Goal: Task Accomplishment & Management: Use online tool/utility

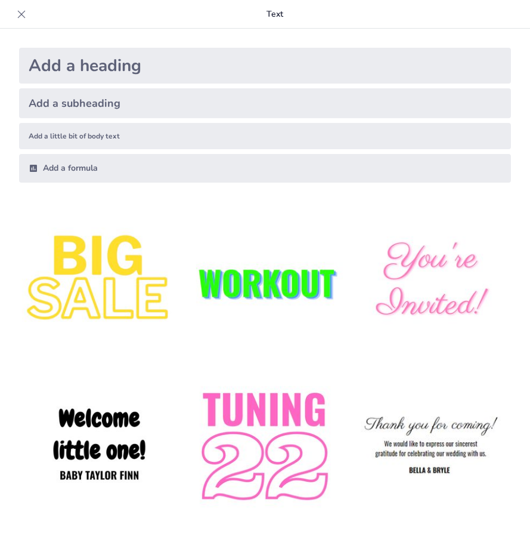
click at [73, 73] on div "Add a heading" at bounding box center [265, 66] width 492 height 36
click at [78, 103] on div "Add a subheading" at bounding box center [265, 103] width 492 height 30
click at [122, 134] on div "Add a little bit of body text" at bounding box center [265, 136] width 492 height 26
click at [76, 165] on div "Add a formula" at bounding box center [265, 168] width 492 height 29
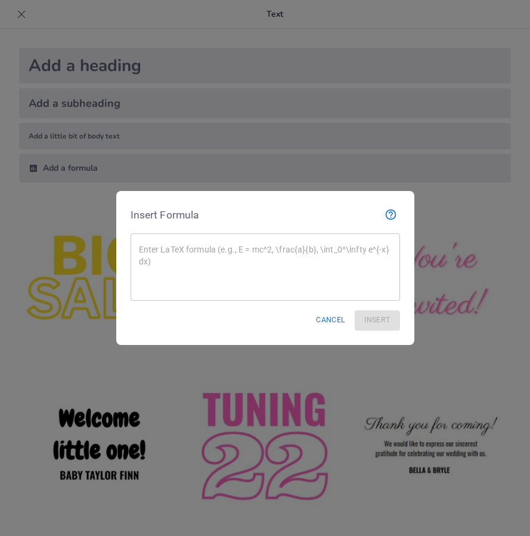
click at [335, 322] on button "Cancel" at bounding box center [330, 320] width 39 height 20
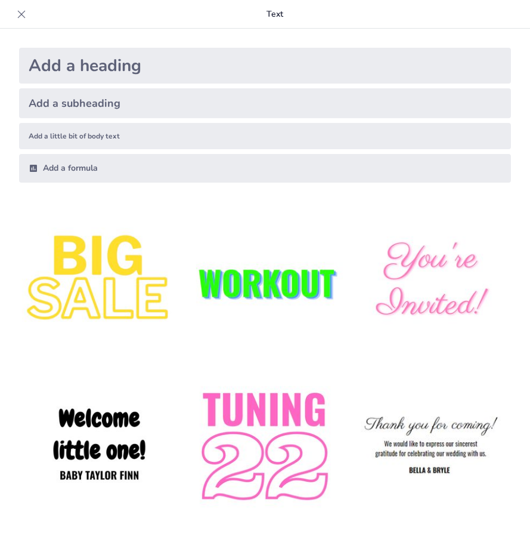
click at [22, 11] on icon at bounding box center [22, 14] width 12 height 12
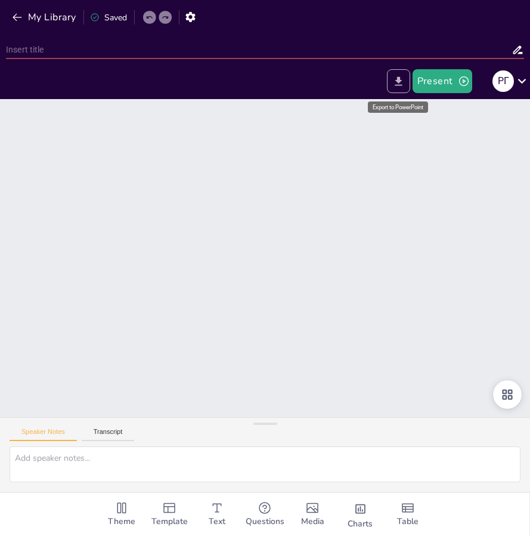
click at [395, 77] on icon "Export to PowerPoint" at bounding box center [399, 81] width 13 height 13
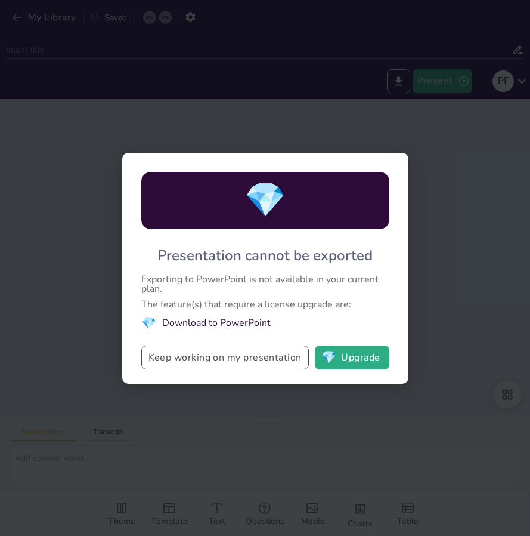
click at [279, 357] on button "Keep working on my presentation" at bounding box center [225, 357] width 168 height 24
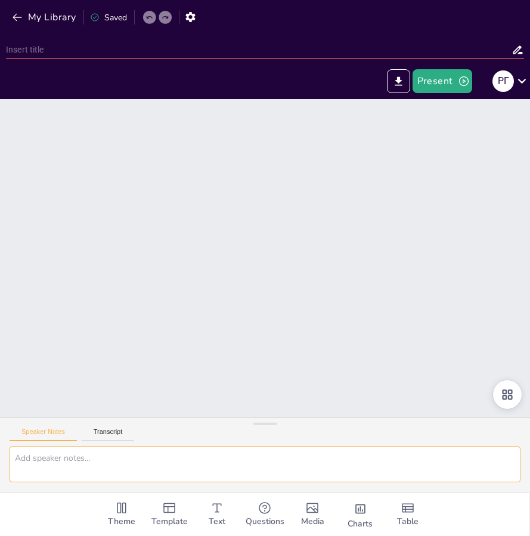
click at [142, 462] on textarea at bounding box center [265, 464] width 511 height 36
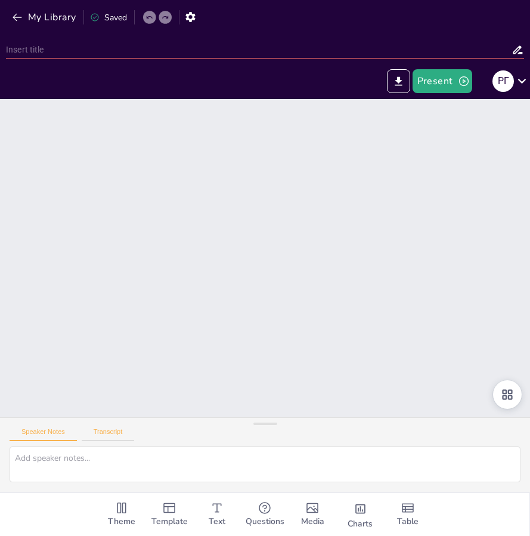
click at [103, 432] on button "Transcript" at bounding box center [108, 434] width 53 height 13
click at [50, 438] on button "Speaker Notes" at bounding box center [43, 434] width 67 height 13
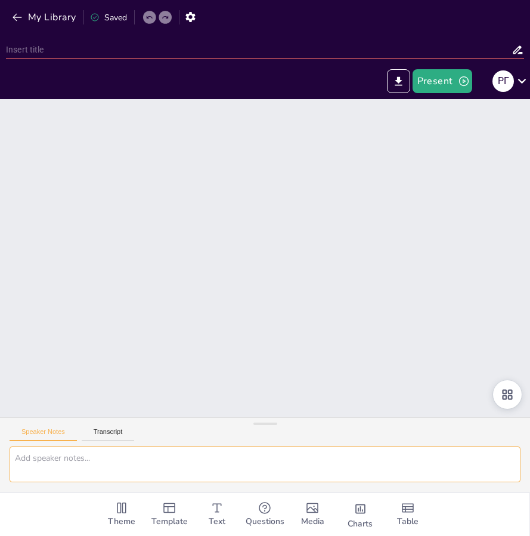
click at [49, 466] on textarea at bounding box center [265, 464] width 511 height 36
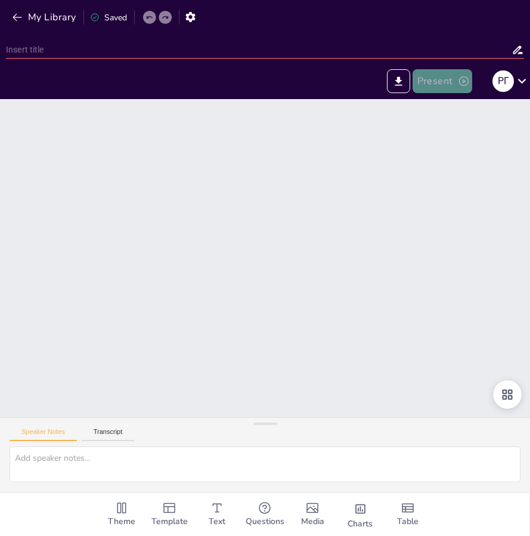
click at [450, 73] on button "Present" at bounding box center [443, 81] width 60 height 24
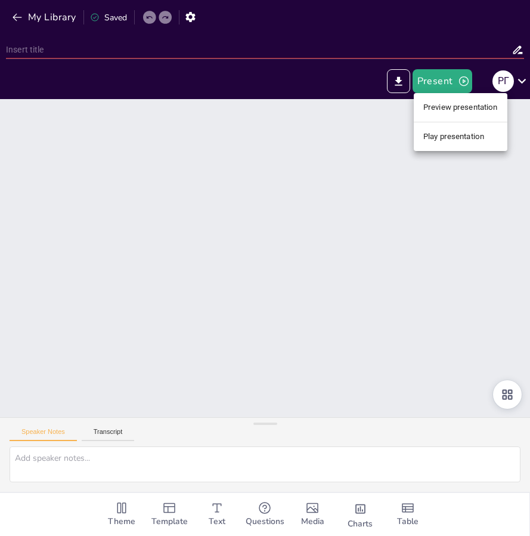
click at [462, 110] on li "Preview presentation" at bounding box center [461, 107] width 94 height 19
